Goal: Use online tool/utility: Utilize a website feature to perform a specific function

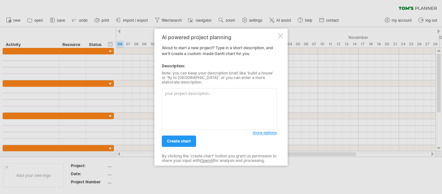
click at [183, 99] on textarea at bounding box center [219, 109] width 115 height 42
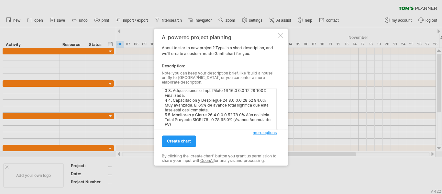
scroll to position [47, 0]
type textarea "ID Tarea/Fase Duración Plan (Semanas) Duración Completada (Real) Duración Resta…"
click at [186, 138] on span "create chart" at bounding box center [179, 140] width 24 height 5
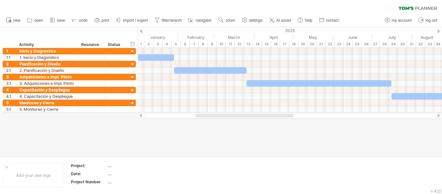
drag, startPoint x: 215, startPoint y: 113, endPoint x: 262, endPoint y: 116, distance: 47.0
click at [262, 116] on div at bounding box center [290, 115] width 304 height 6
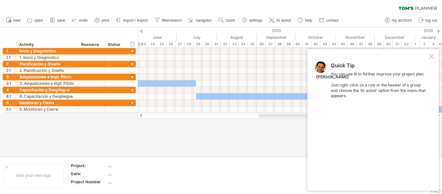
drag, startPoint x: 265, startPoint y: 115, endPoint x: 345, endPoint y: 112, distance: 79.3
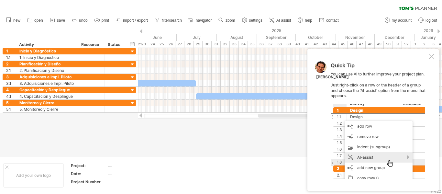
click at [329, 114] on div "Trying to reach [DOMAIN_NAME] Connected again... 0% clear filter new 1" at bounding box center [221, 97] width 442 height 194
click at [433, 54] on div at bounding box center [431, 56] width 5 height 5
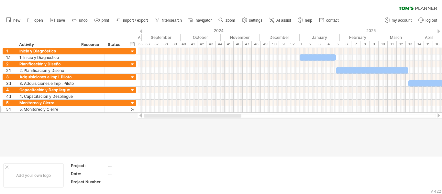
drag, startPoint x: 294, startPoint y: 115, endPoint x: 123, endPoint y: 111, distance: 170.9
click at [152, 120] on div "Trying to reach [DOMAIN_NAME] Connected again... 0% clear filter new 1" at bounding box center [221, 97] width 442 height 194
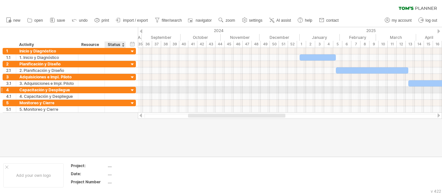
click at [132, 90] on div at bounding box center [132, 90] width 6 height 6
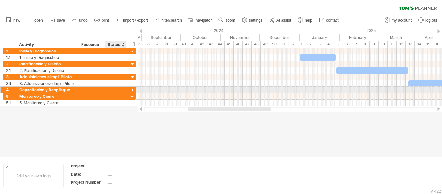
click at [132, 90] on div at bounding box center [132, 90] width 6 height 6
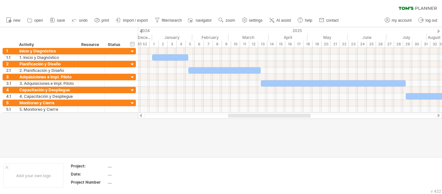
drag, startPoint x: 192, startPoint y: 116, endPoint x: 233, endPoint y: 129, distance: 42.0
click at [233, 129] on div "Trying to reach [DOMAIN_NAME] Connected again... 0% clear filter new 1" at bounding box center [221, 97] width 442 height 194
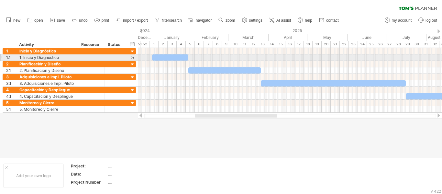
click at [174, 58] on div at bounding box center [170, 57] width 36 height 6
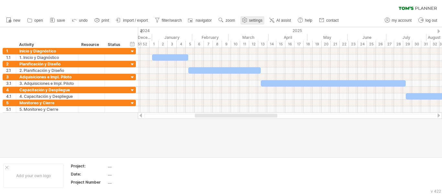
click at [257, 19] on span "settings" at bounding box center [255, 20] width 13 height 5
select select "*"
select select "**"
select select "*"
select select "******"
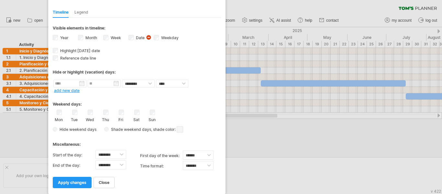
drag, startPoint x: 258, startPoint y: 12, endPoint x: 174, endPoint y: -11, distance: 86.9
click at [174, 0] on html "progress(100%) Trying to reach [DOMAIN_NAME] Connected again... 0% clear filter…" at bounding box center [221, 97] width 442 height 195
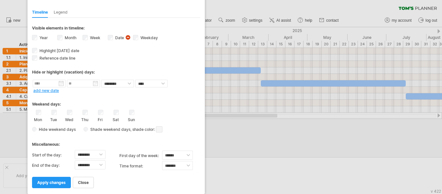
click at [154, 176] on div "close apply changes" at bounding box center [116, 179] width 168 height 16
click at [57, 183] on span "apply changes" at bounding box center [51, 182] width 28 height 5
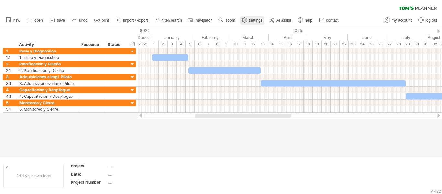
click at [254, 21] on span "settings" at bounding box center [255, 20] width 13 height 5
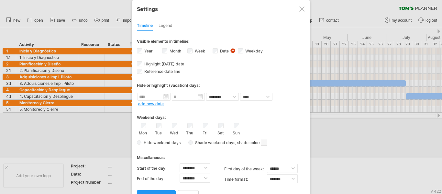
click at [218, 51] on div "Date visibility of date Currently there is not enough space horizontally to dis…" at bounding box center [225, 51] width 25 height 9
click at [160, 191] on link "apply changes" at bounding box center [156, 195] width 39 height 11
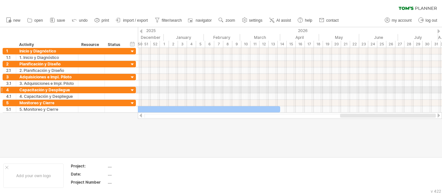
drag, startPoint x: 245, startPoint y: 115, endPoint x: 441, endPoint y: 92, distance: 197.1
click at [441, 92] on div "Trying to reach [DOMAIN_NAME] Connected again... 0% clear filter new 1" at bounding box center [221, 97] width 442 height 194
